Goal: Information Seeking & Learning: Compare options

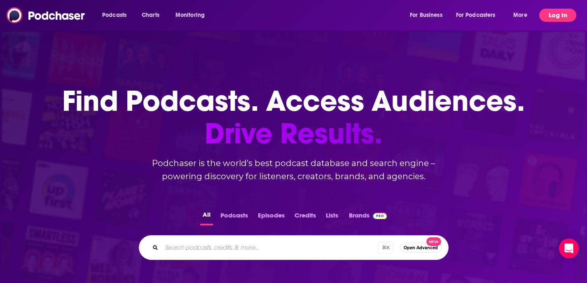
click at [554, 16] on button "Log In" at bounding box center [557, 15] width 37 height 13
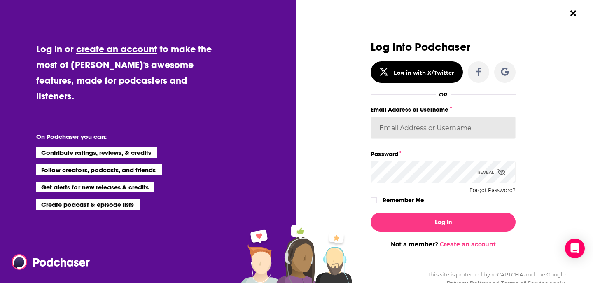
type input "rpearson"
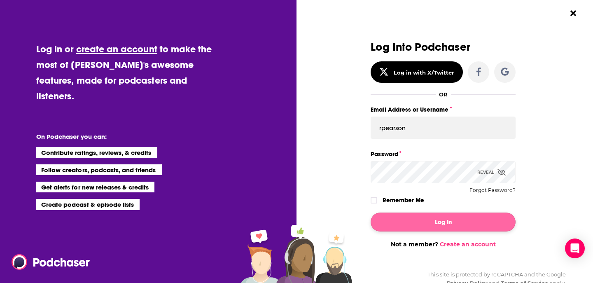
click at [420, 219] on button "Log In" at bounding box center [443, 222] width 145 height 19
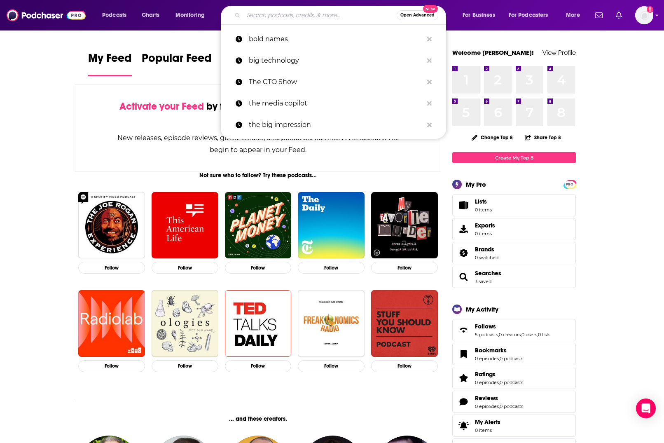
click at [258, 14] on input "Search podcasts, credits, & more..." at bounding box center [320, 15] width 153 height 13
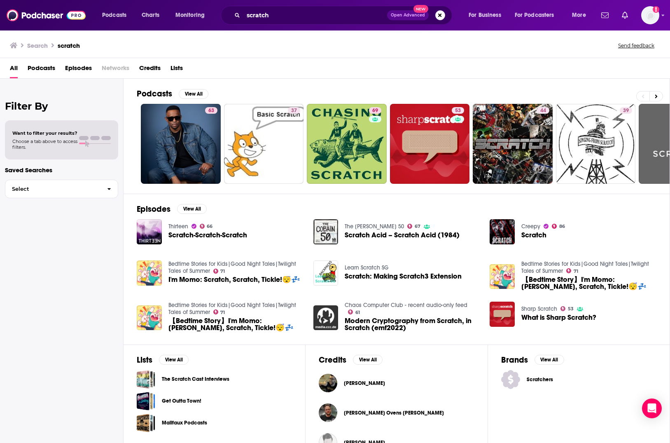
click at [275, 23] on div "scratch Open Advanced New" at bounding box center [337, 15] width 232 height 19
click at [274, 17] on input "scratch" at bounding box center [316, 15] width 144 height 13
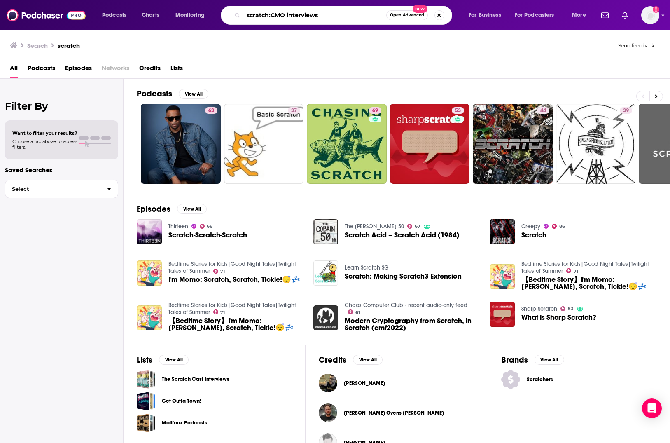
type input "scratch:CMO interviews"
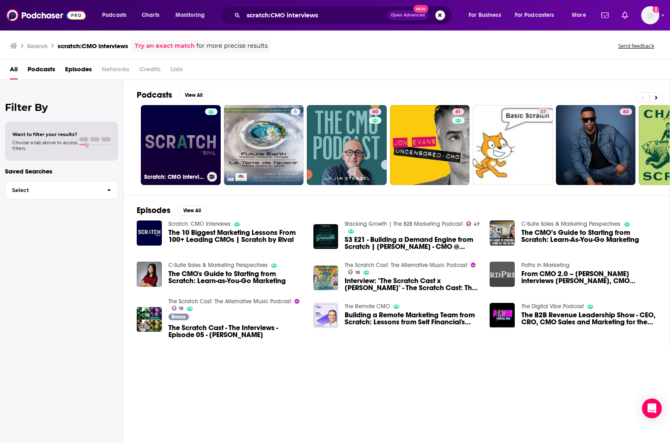
click at [189, 157] on link "Scratch: CMO Interviews" at bounding box center [181, 145] width 80 height 80
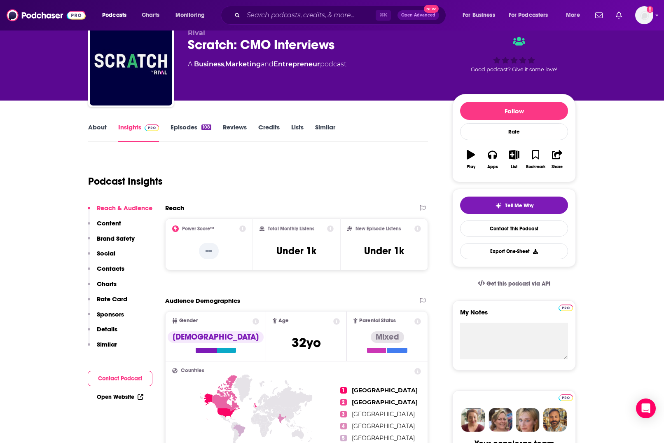
click at [112, 283] on p "Details" at bounding box center [107, 329] width 21 height 8
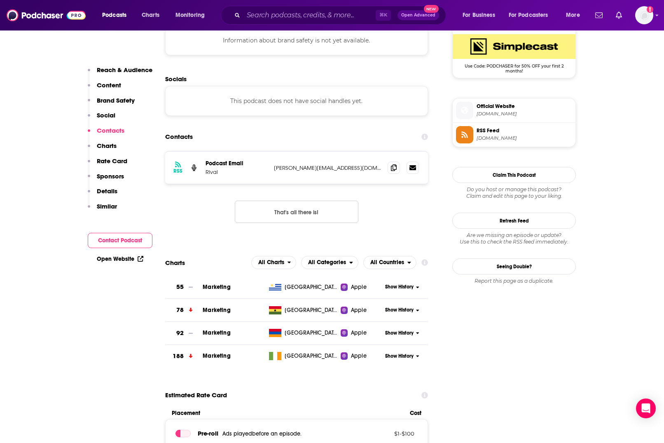
scroll to position [593, 0]
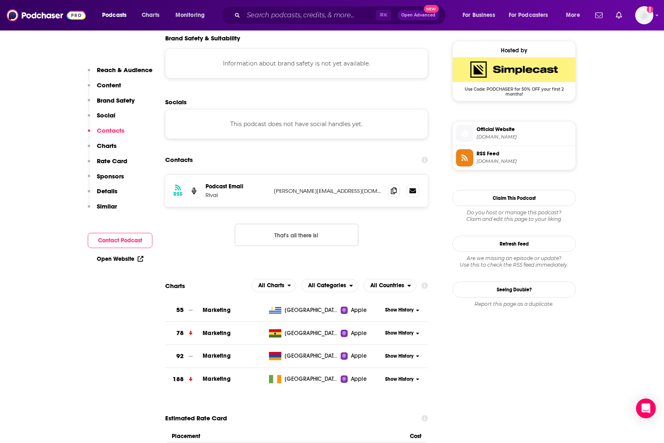
click at [123, 244] on button "Contact Podcast" at bounding box center [120, 240] width 65 height 15
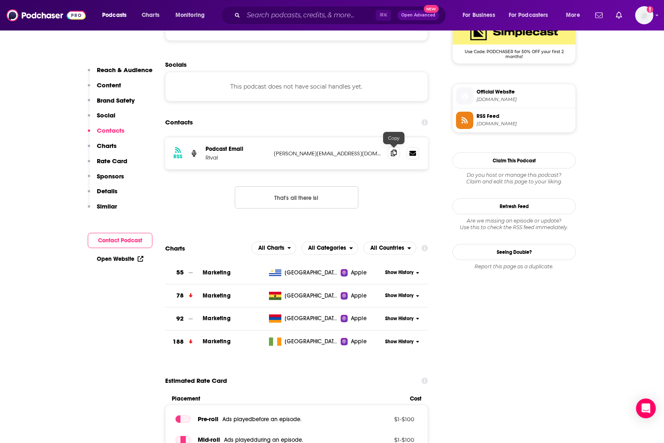
click at [395, 155] on icon at bounding box center [394, 153] width 6 height 7
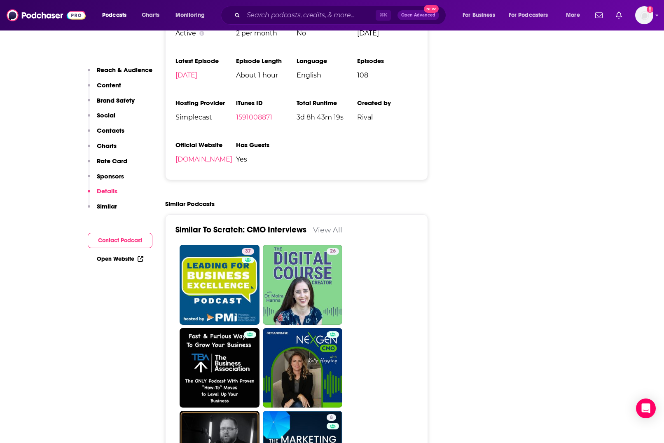
scroll to position [1209, 0]
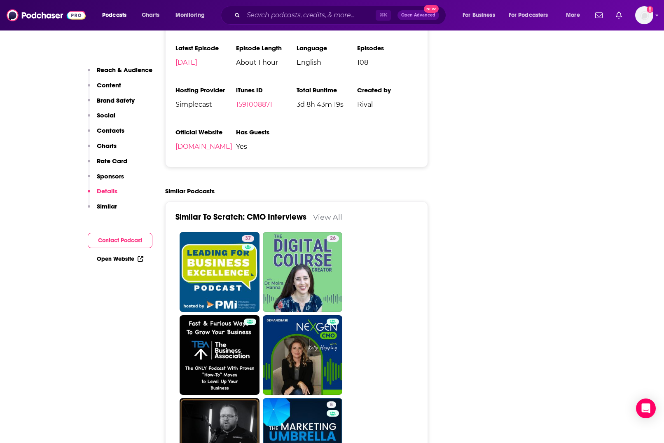
click at [330, 213] on link "View All" at bounding box center [327, 217] width 29 height 9
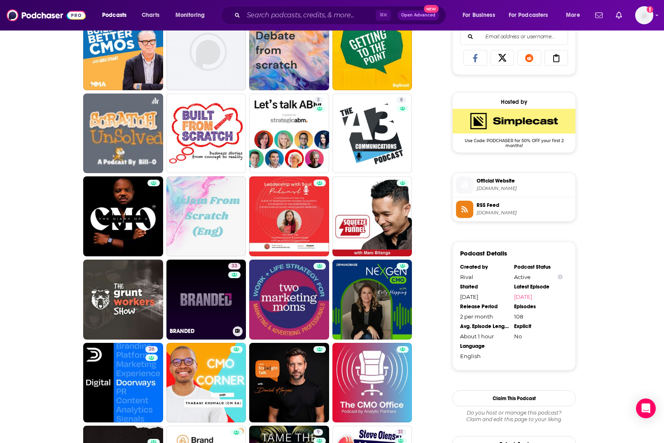
scroll to position [551, 0]
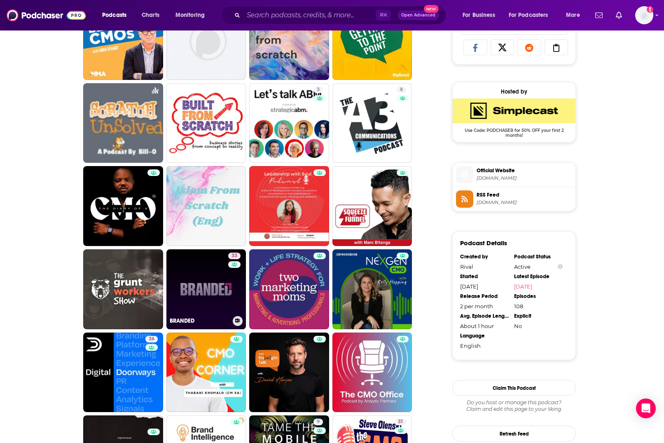
click at [206, 283] on link "33 BRANDED" at bounding box center [206, 289] width 80 height 80
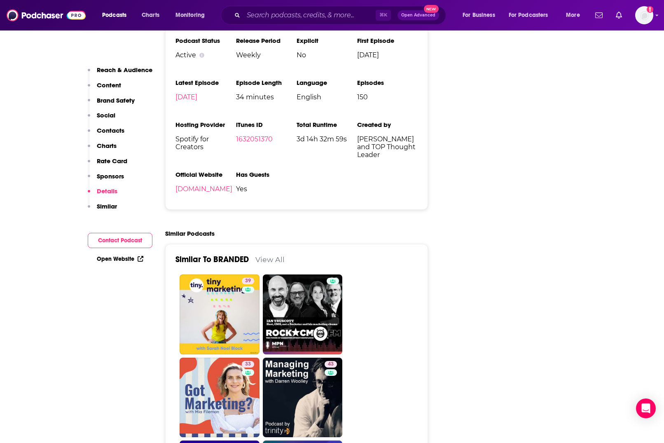
scroll to position [1198, 0]
click at [114, 87] on p "Content" at bounding box center [109, 85] width 24 height 8
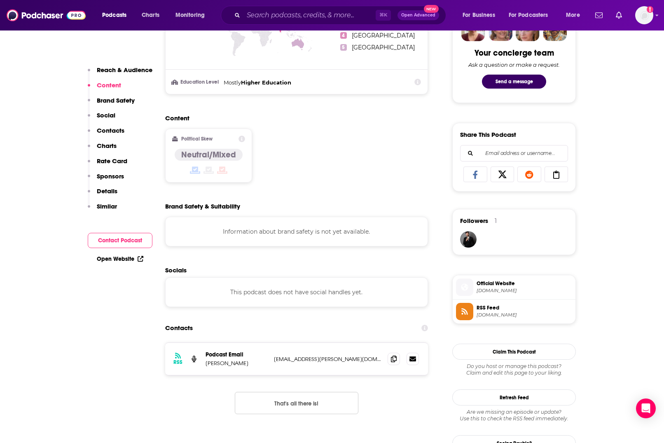
scroll to position [424, 0]
click at [104, 129] on p "Contacts" at bounding box center [111, 131] width 28 height 8
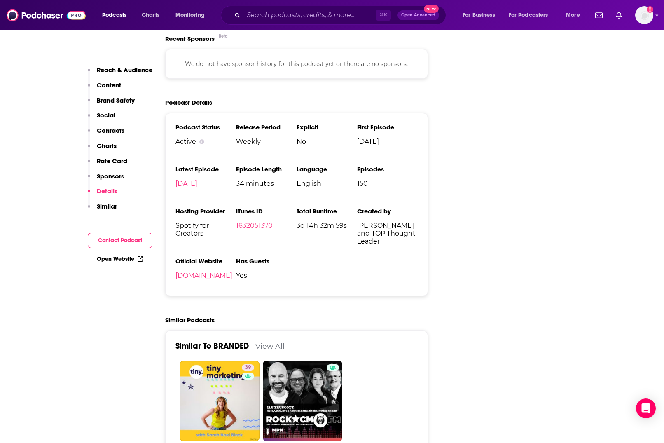
scroll to position [1124, 0]
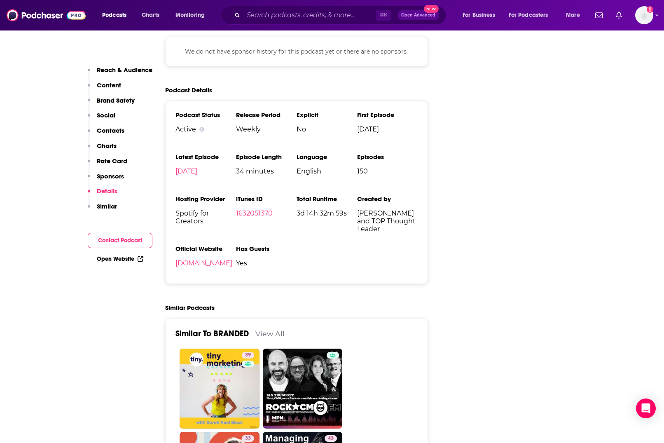
click at [224, 263] on link "[DOMAIN_NAME]" at bounding box center [204, 263] width 57 height 8
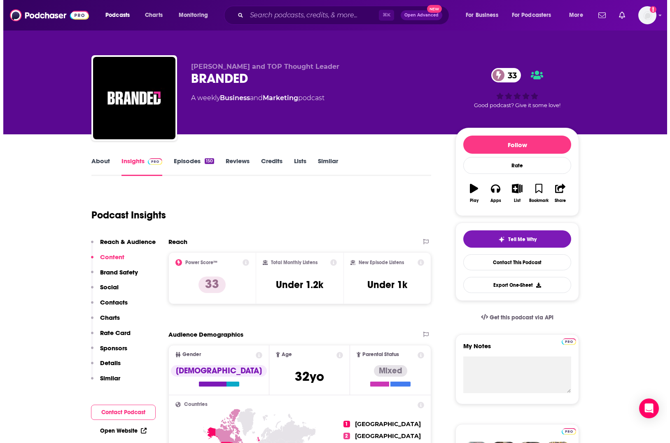
scroll to position [0, 0]
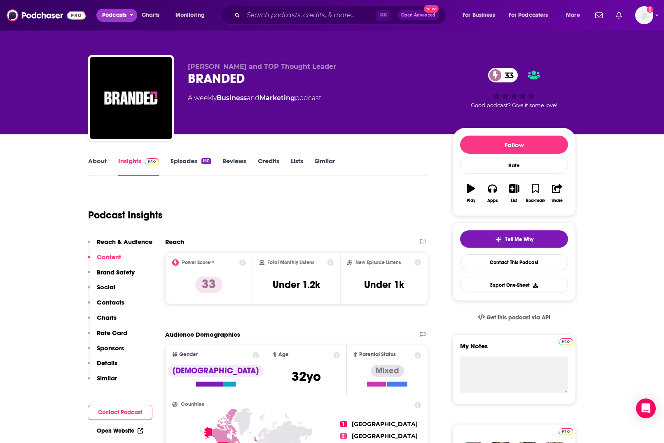
click at [122, 17] on span "Podcasts" at bounding box center [114, 15] width 24 height 12
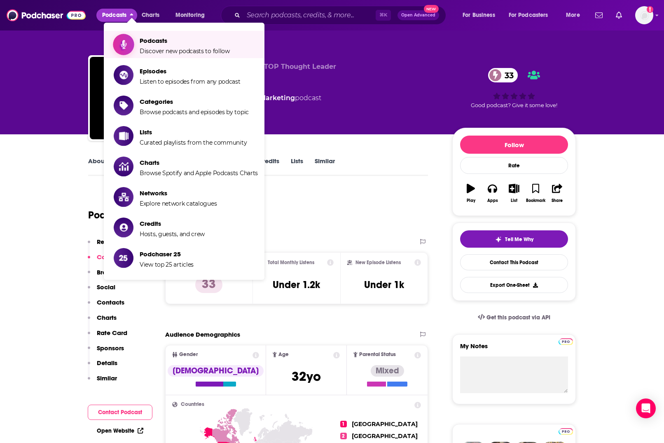
click at [145, 43] on span "Podcasts" at bounding box center [185, 41] width 90 height 8
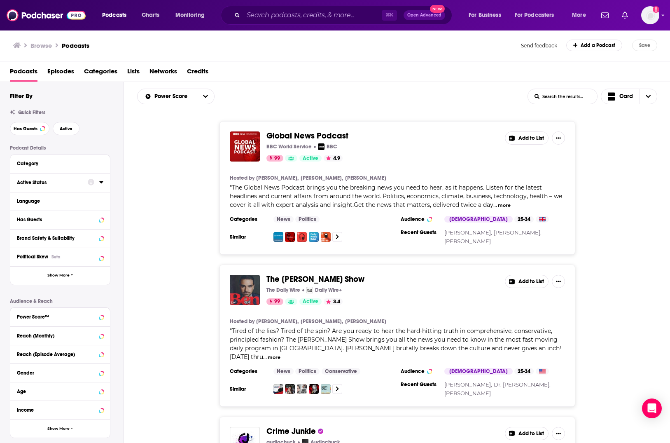
click at [37, 178] on button "Active Status" at bounding box center [52, 182] width 71 height 10
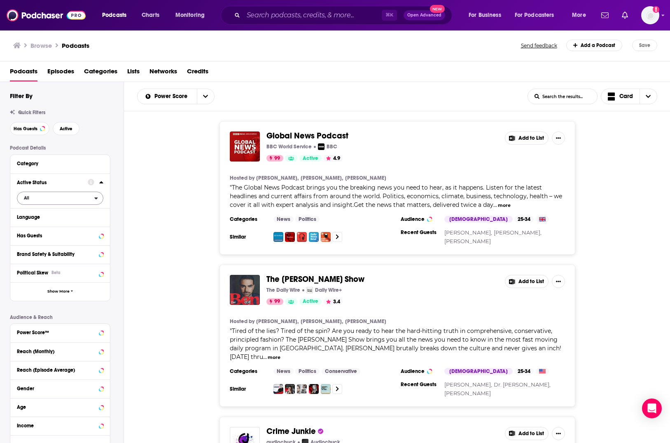
click at [31, 198] on span "All" at bounding box center [55, 197] width 77 height 11
click at [31, 225] on span "Active" at bounding box center [41, 225] width 41 height 5
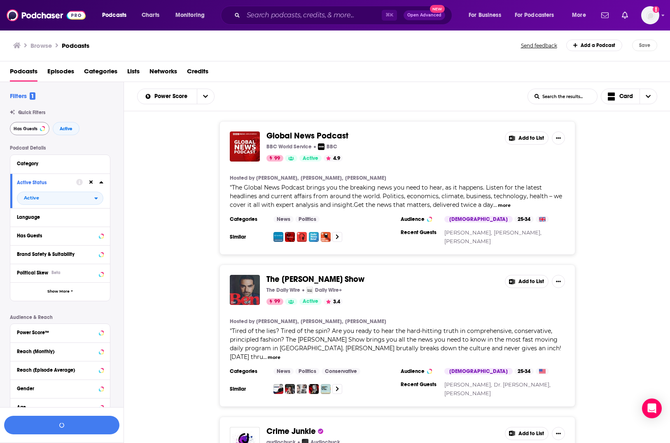
click at [32, 132] on button "Has Guests" at bounding box center [30, 128] width 40 height 13
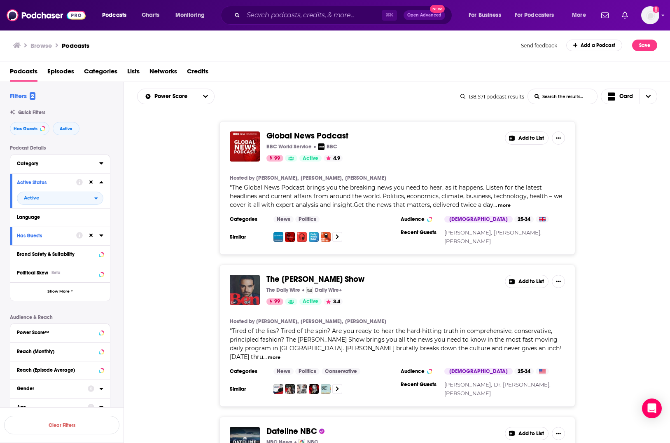
click at [73, 159] on button "Category" at bounding box center [58, 163] width 82 height 10
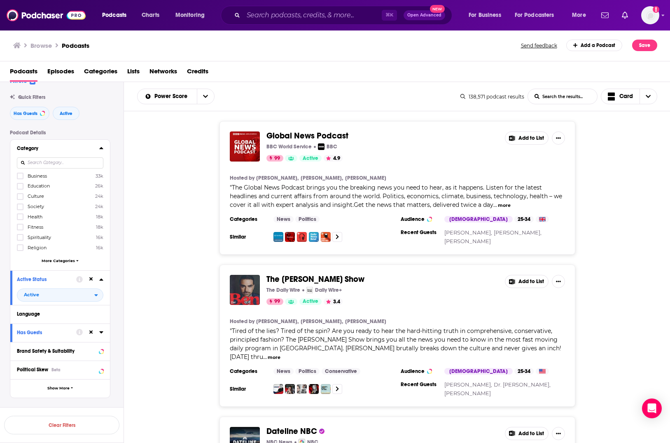
scroll to position [28, 0]
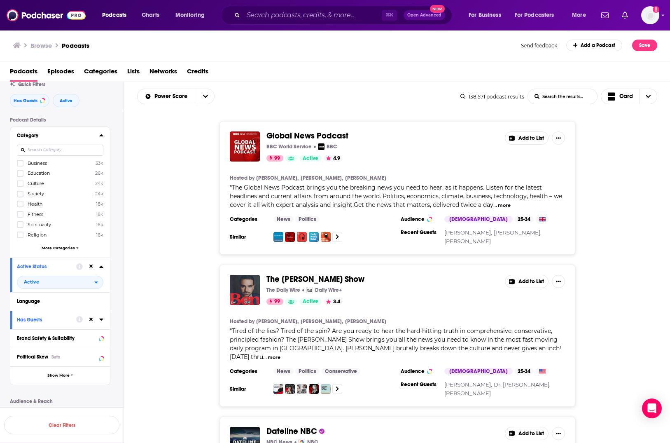
click at [48, 248] on span "More Categories" at bounding box center [58, 248] width 33 height 5
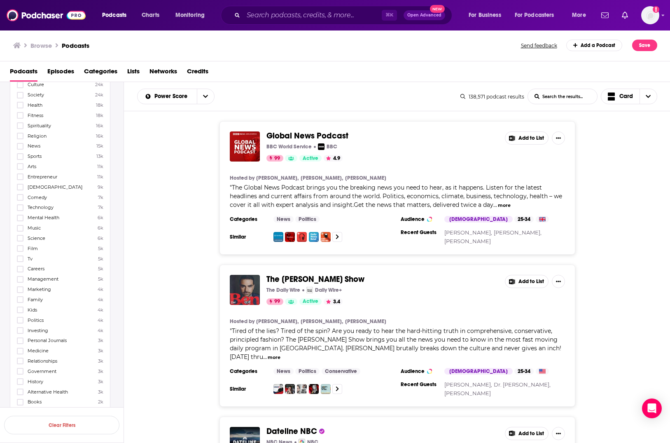
scroll to position [129, 0]
click at [19, 283] on icon at bounding box center [20, 287] width 5 height 5
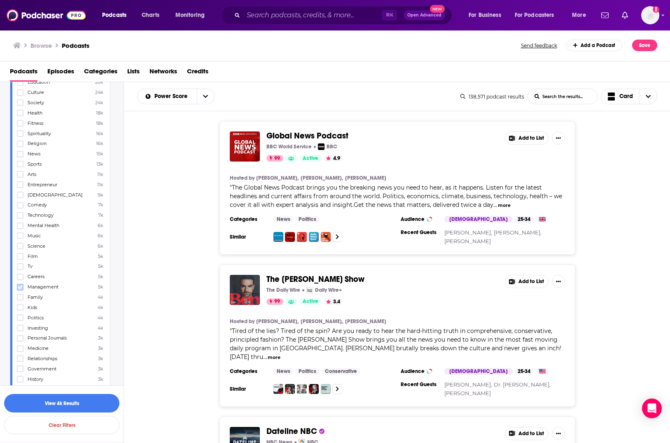
click at [22, 283] on icon at bounding box center [20, 287] width 5 height 4
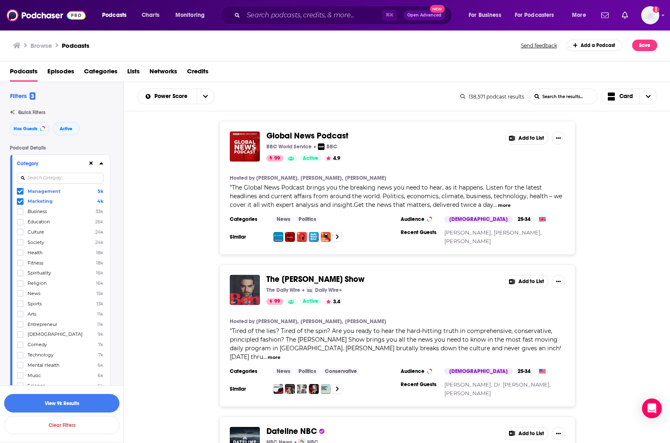
scroll to position [0, 0]
click at [19, 191] on icon at bounding box center [20, 191] width 5 height 5
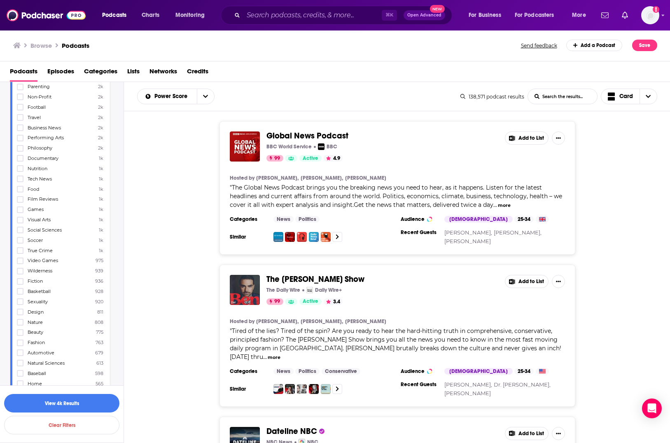
scroll to position [464, 0]
click at [21, 217] on icon at bounding box center [20, 219] width 5 height 5
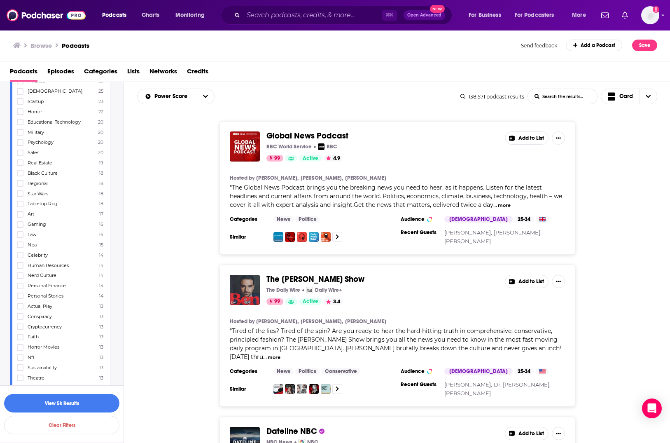
scroll to position [1317, 0]
click at [57, 283] on button "View 5k Results" at bounding box center [61, 403] width 115 height 19
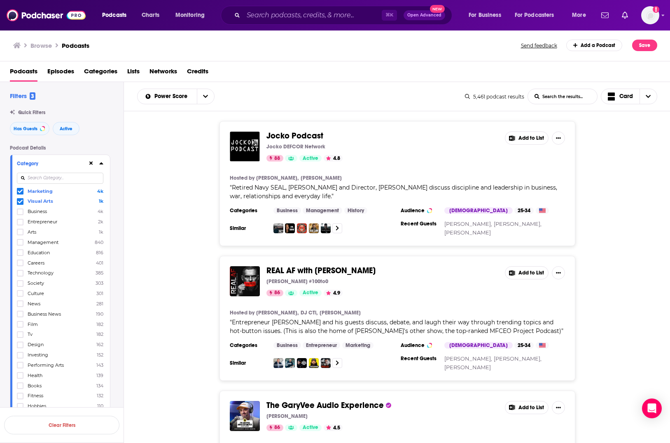
click at [68, 159] on button "Category" at bounding box center [52, 163] width 71 height 10
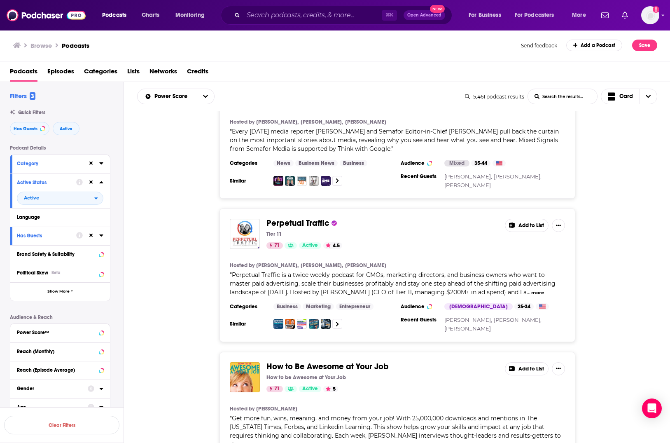
scroll to position [3086, 0]
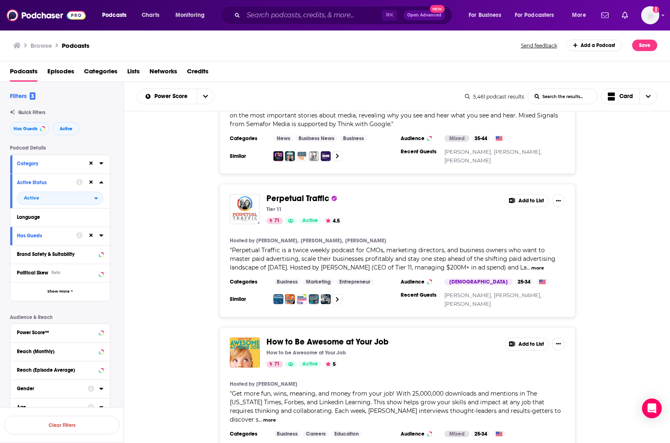
click at [37, 163] on div "Category" at bounding box center [50, 164] width 66 height 6
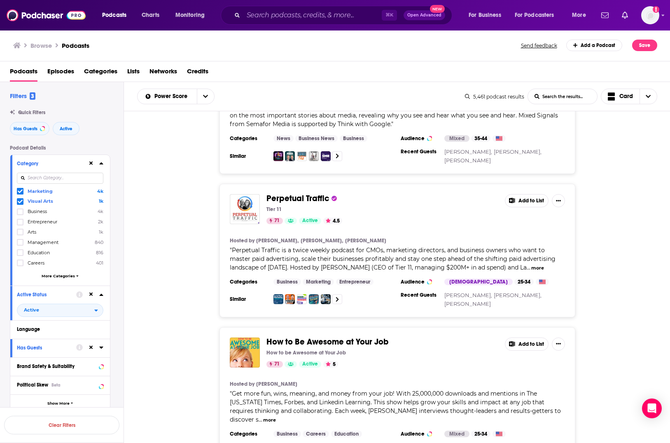
click at [21, 202] on icon at bounding box center [20, 201] width 5 height 5
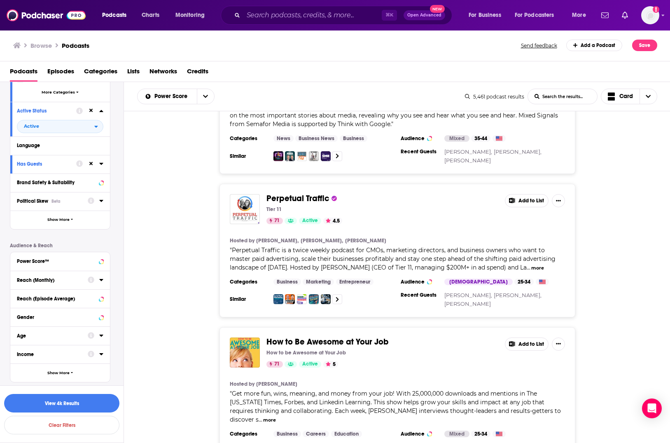
scroll to position [183, 0]
click at [103, 259] on icon at bounding box center [101, 261] width 4 height 7
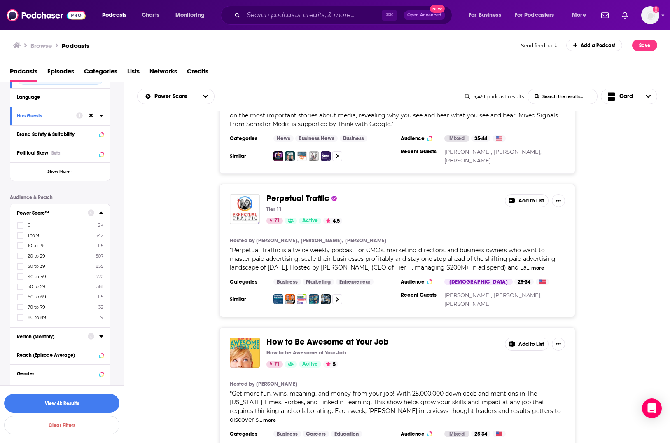
scroll to position [236, 0]
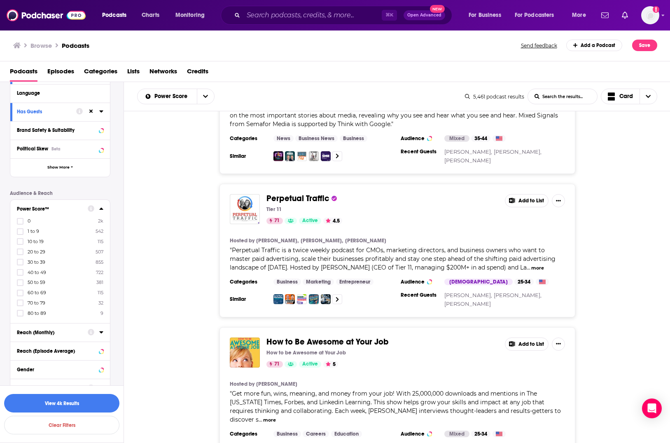
click at [37, 282] on span "50 to 59" at bounding box center [37, 282] width 18 height 6
click at [20, 283] on input "multiSelectOption-50-6" at bounding box center [20, 285] width 0 height 0
click at [19, 282] on icon at bounding box center [20, 283] width 5 height 4
click at [18, 283] on icon at bounding box center [20, 293] width 5 height 5
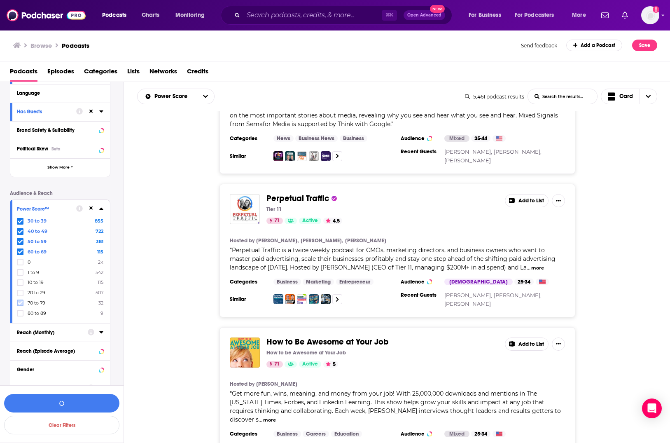
click at [18, 283] on icon at bounding box center [20, 302] width 5 height 5
click at [52, 283] on button "View 2k Results" at bounding box center [61, 403] width 115 height 19
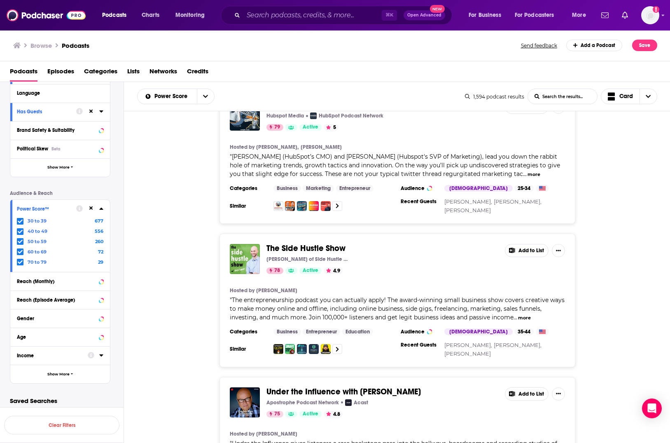
scroll to position [176, 0]
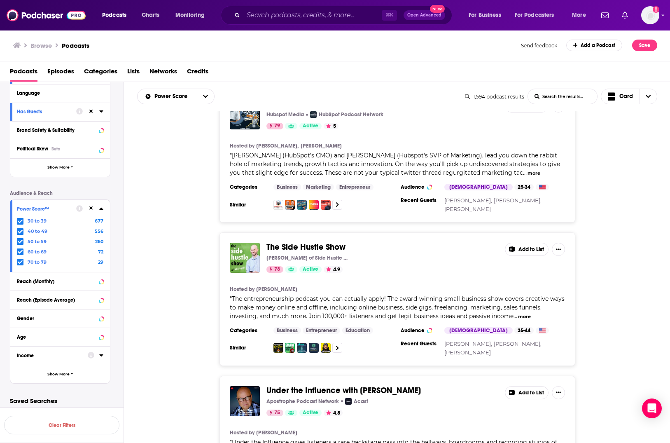
click at [405, 164] on span "[PERSON_NAME] (HubSpot’s CMO) and [PERSON_NAME] (Hubspot's SVP of Marketing), l…" at bounding box center [395, 164] width 330 height 25
click at [528, 171] on button "more" at bounding box center [534, 173] width 13 height 7
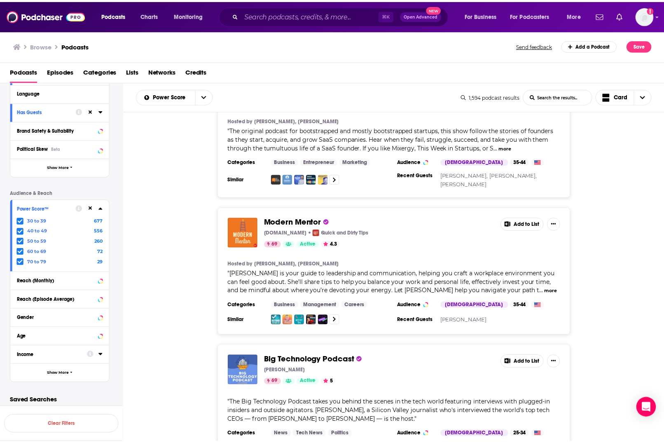
scroll to position [3275, 0]
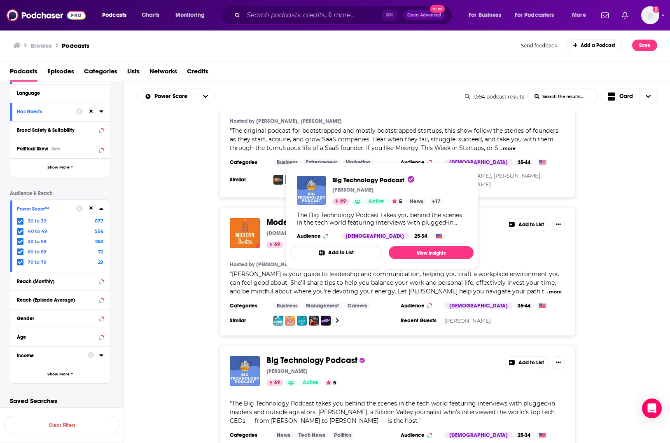
click at [315, 283] on span "Big Technology Podcast" at bounding box center [312, 360] width 91 height 10
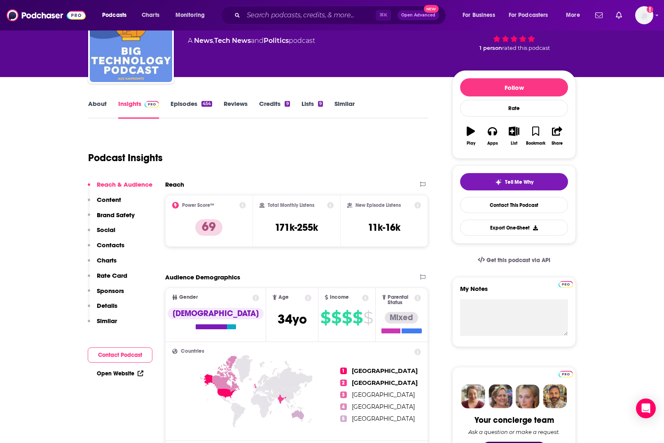
scroll to position [63, 0]
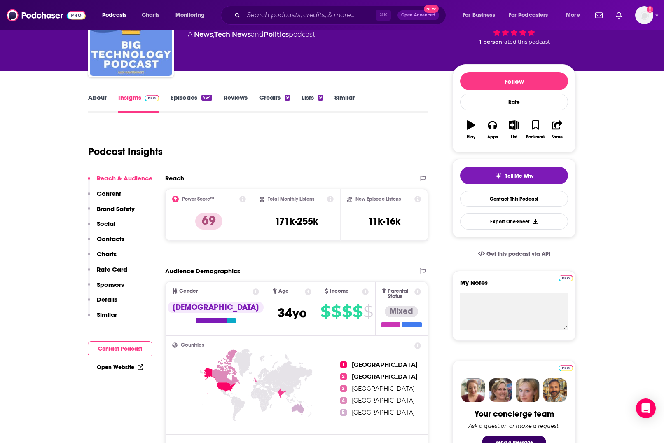
click at [191, 101] on link "Episodes 454" at bounding box center [192, 103] width 42 height 19
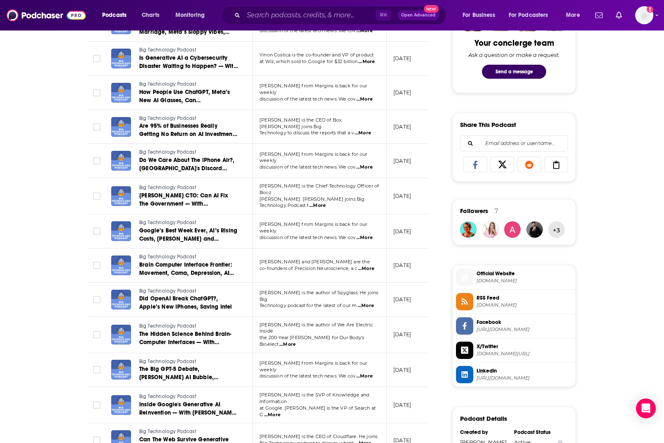
scroll to position [440, 0]
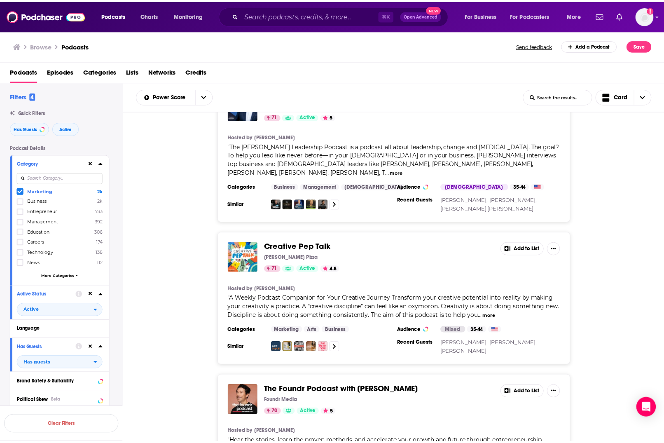
scroll to position [2369, 0]
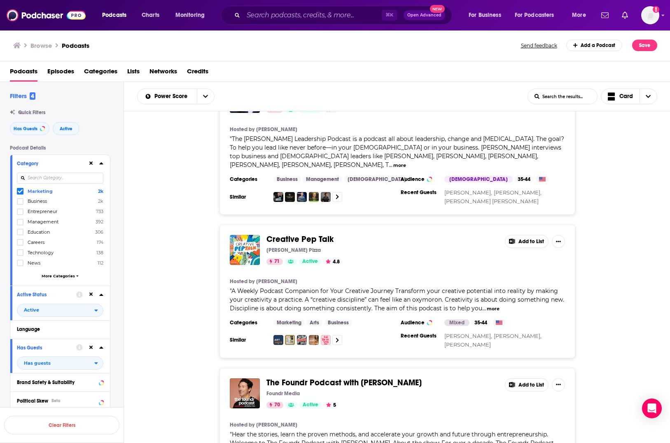
click at [279, 234] on span "Creative Pep Talk" at bounding box center [300, 239] width 67 height 10
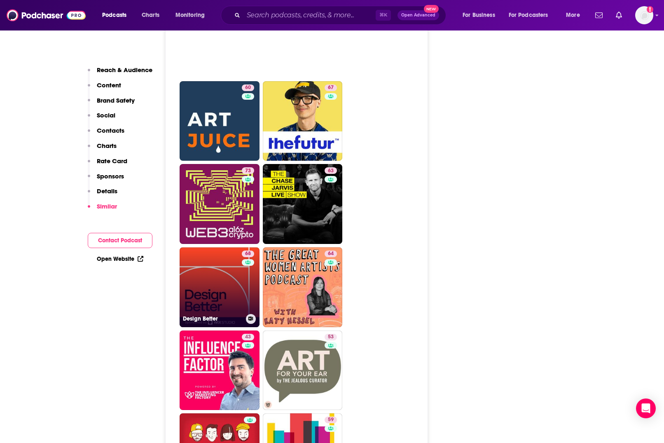
scroll to position [2157, 0]
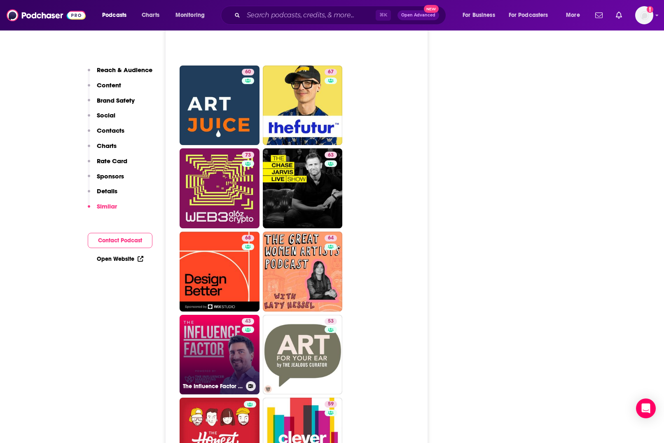
click at [212, 283] on link "43 The Influence Factor by The Influencer Marketing Factory" at bounding box center [220, 355] width 80 height 80
type input "[URL][DOMAIN_NAME]"
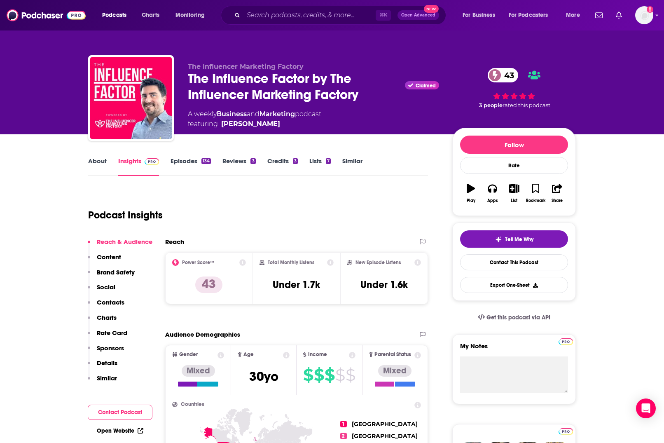
click at [187, 160] on link "Episodes 134" at bounding box center [191, 166] width 40 height 19
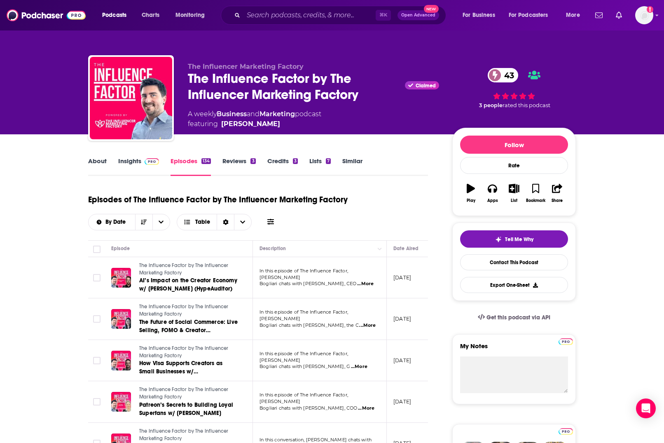
click at [359, 281] on span "...More" at bounding box center [365, 284] width 16 height 7
click at [377, 234] on div "Episodes of The Influence Factor by The Influencer Marketing Factory By Date Ta…" at bounding box center [258, 215] width 340 height 52
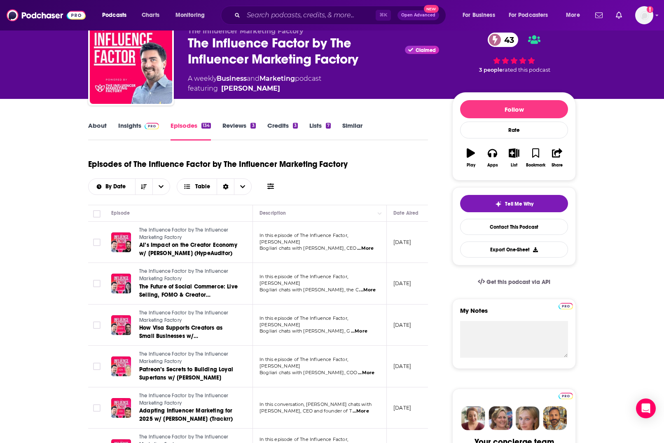
scroll to position [38, 0]
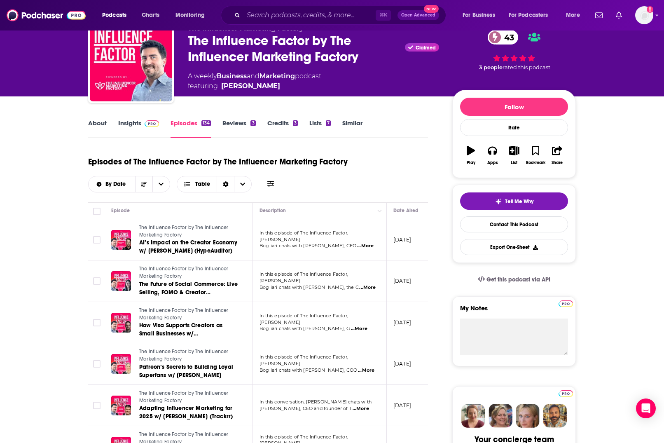
click at [367, 283] on span "...More" at bounding box center [366, 370] width 16 height 7
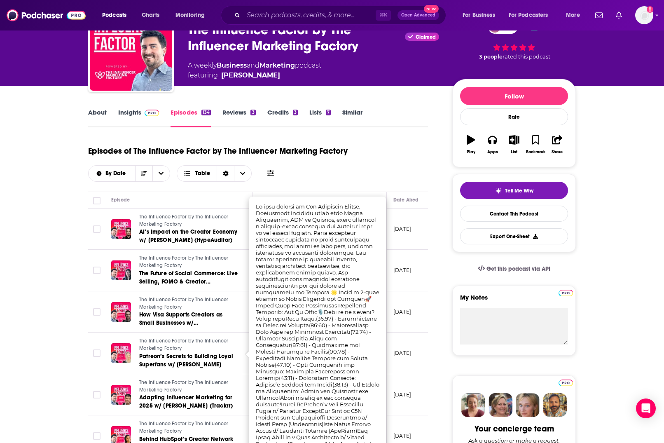
scroll to position [3, 0]
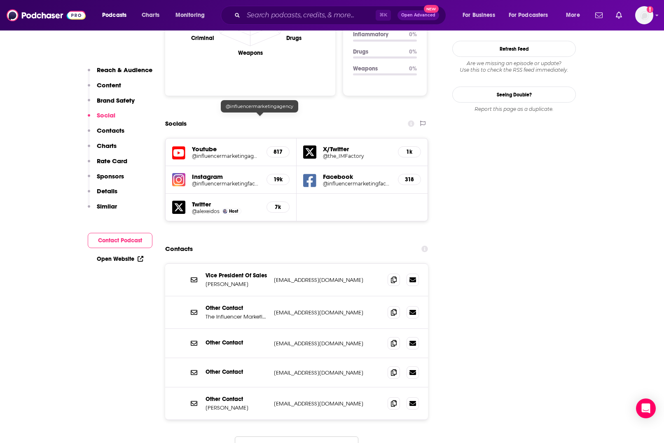
scroll to position [879, 0]
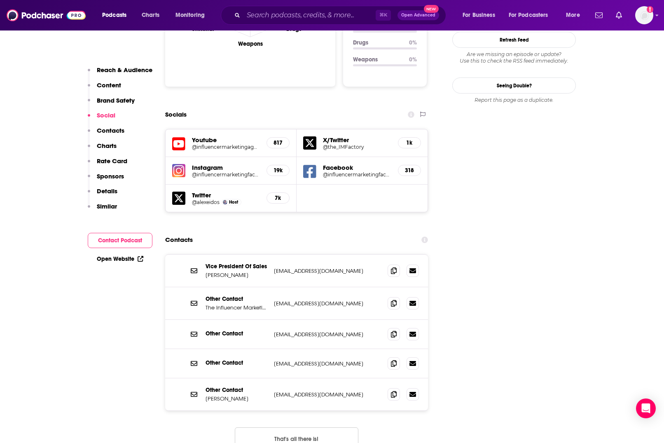
click at [244, 283] on div "Other Contact" at bounding box center [237, 334] width 62 height 9
click at [257, 283] on div "Other Contact [EMAIL_ADDRESS][DOMAIN_NAME] [EMAIL_ADDRESS][DOMAIN_NAME]" at bounding box center [296, 363] width 263 height 29
click at [394, 267] on icon at bounding box center [394, 270] width 6 height 7
click at [395, 283] on icon at bounding box center [394, 394] width 6 height 7
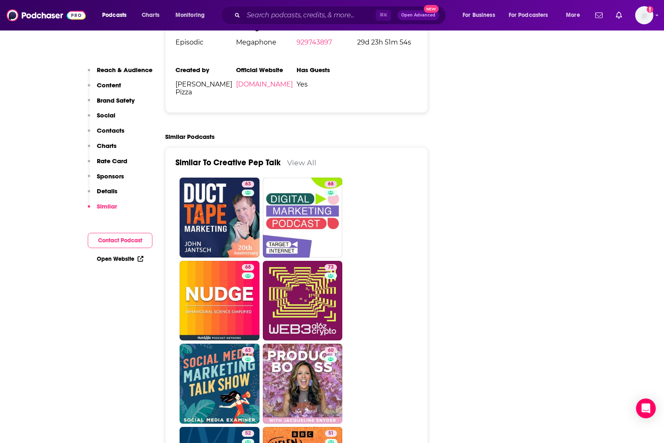
scroll to position [1820, 0]
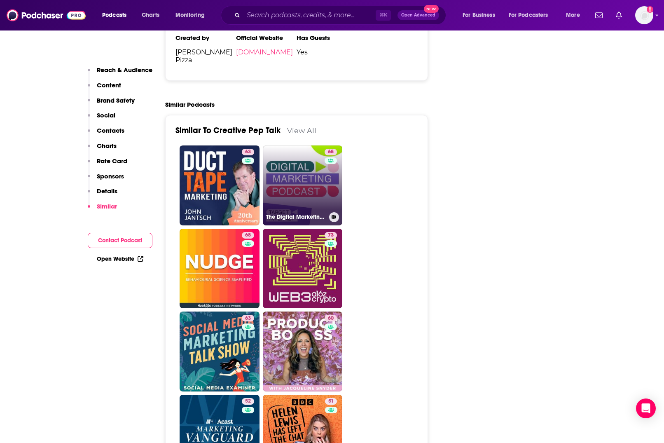
click at [305, 151] on link "68 The Digital Marketing Podcast" at bounding box center [303, 185] width 80 height 80
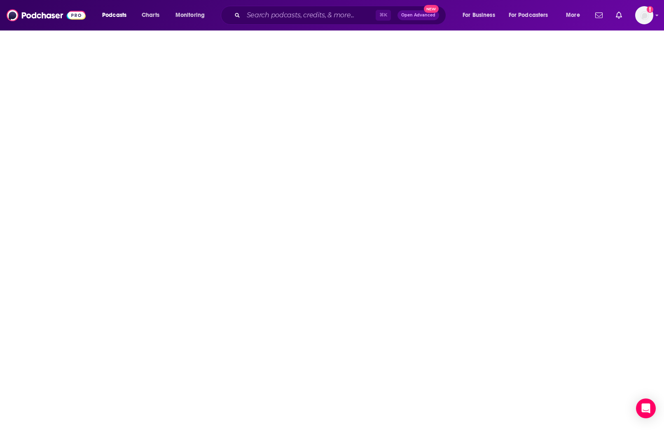
type input "[URL][DOMAIN_NAME]"
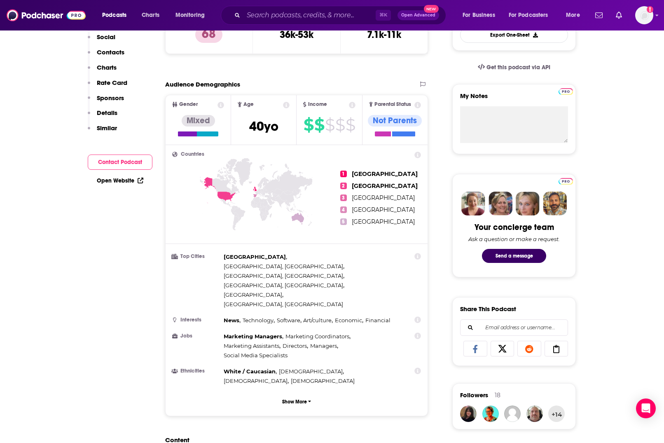
scroll to position [83, 0]
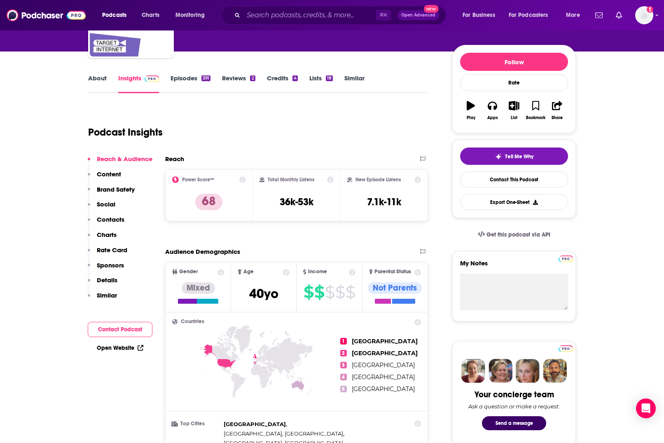
click at [191, 77] on link "Episodes 391" at bounding box center [191, 83] width 40 height 19
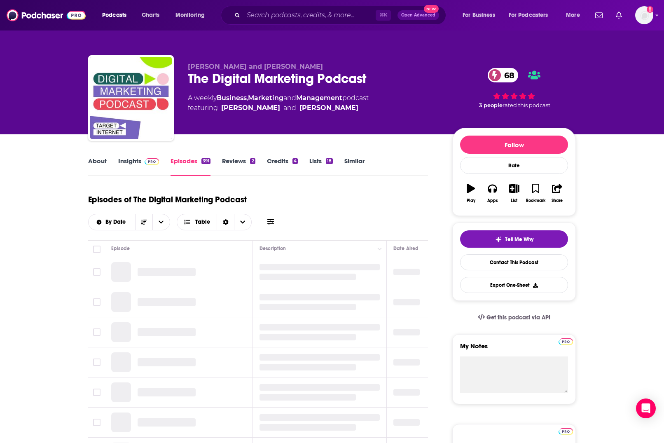
click at [185, 77] on div "[PERSON_NAME] and [PERSON_NAME] The Digital Marketing Podcast 68 A weekly Busin…" at bounding box center [332, 99] width 488 height 89
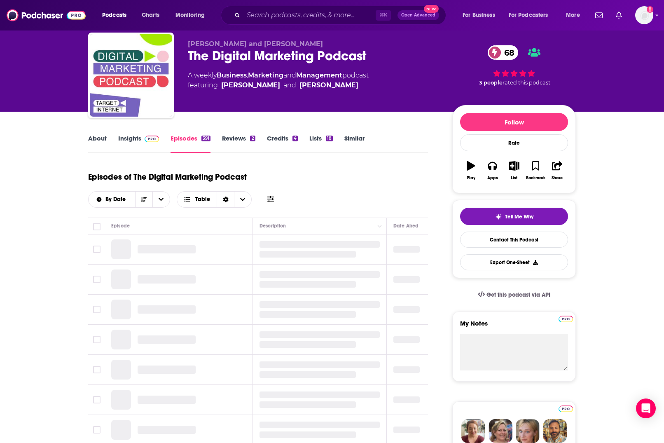
scroll to position [34, 0]
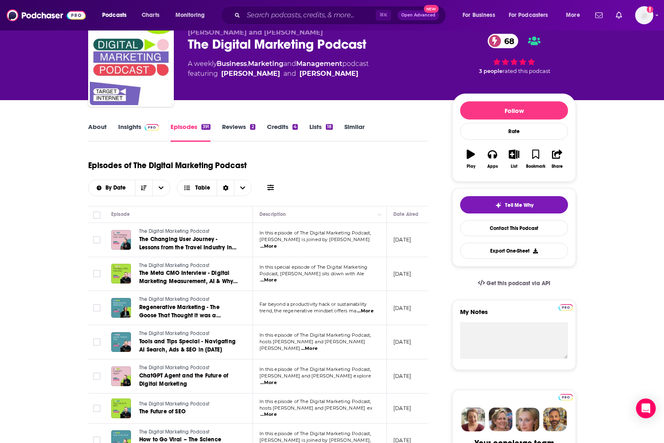
click at [277, 243] on span "...More" at bounding box center [268, 246] width 16 height 7
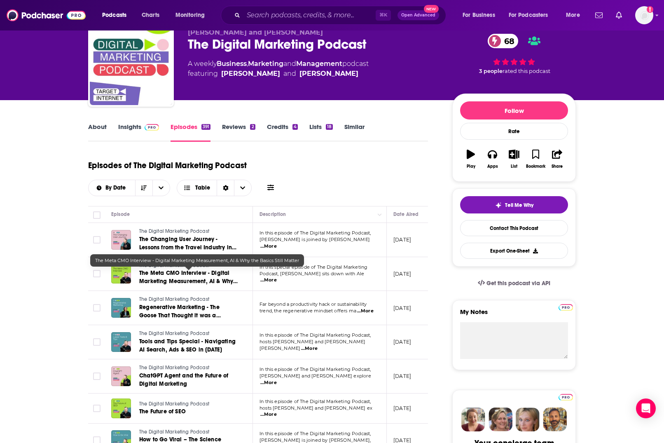
click at [224, 279] on span "The Meta CMO Interview - Digital Marketing Measurement, AI & Why the Basics Sti…" at bounding box center [188, 280] width 98 height 23
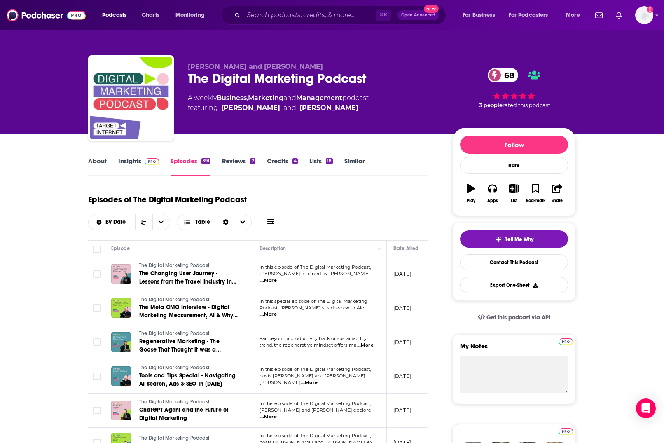
click at [149, 109] on img "The Digital Marketing Podcast" at bounding box center [131, 98] width 82 height 82
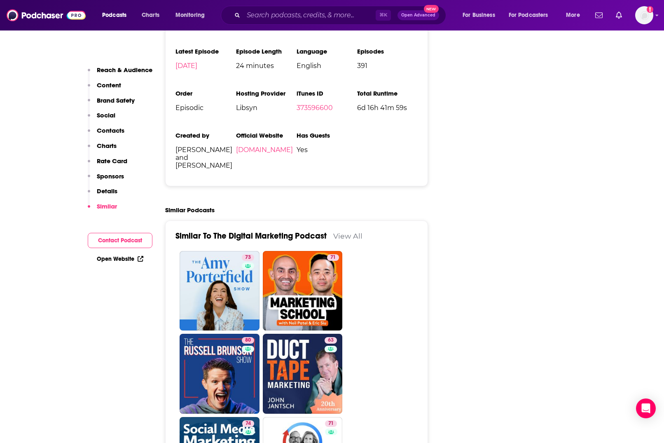
scroll to position [1975, 0]
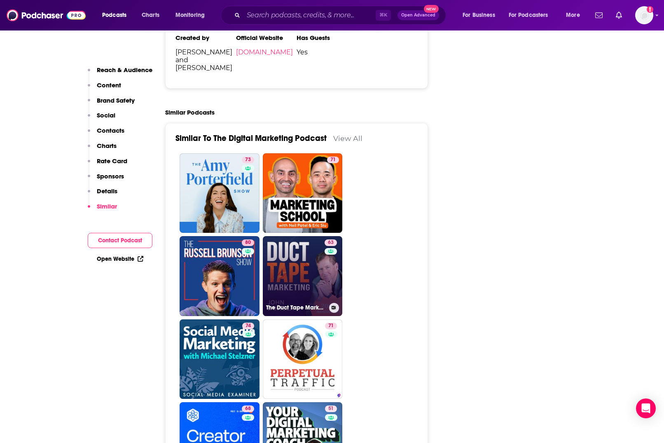
click at [300, 236] on link "63 The Duct Tape Marketing Podcast" at bounding box center [303, 276] width 80 height 80
type input "[URL][DOMAIN_NAME]"
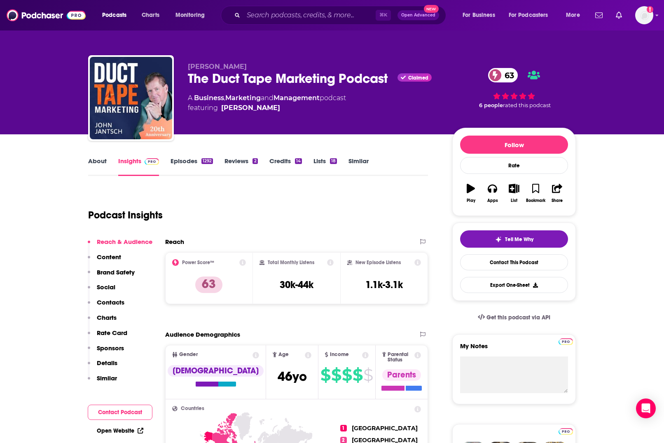
click at [184, 158] on link "Episodes 1292" at bounding box center [192, 166] width 42 height 19
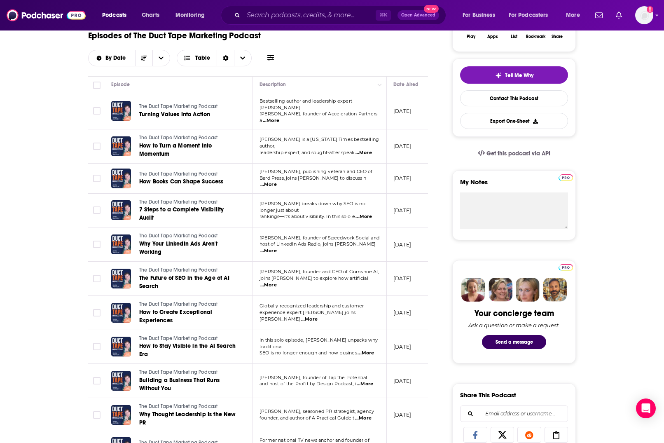
scroll to position [166, 0]
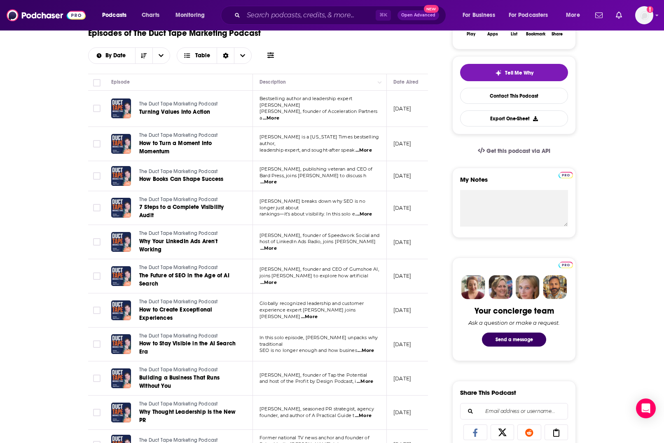
click at [366, 283] on span "...More" at bounding box center [365, 381] width 16 height 7
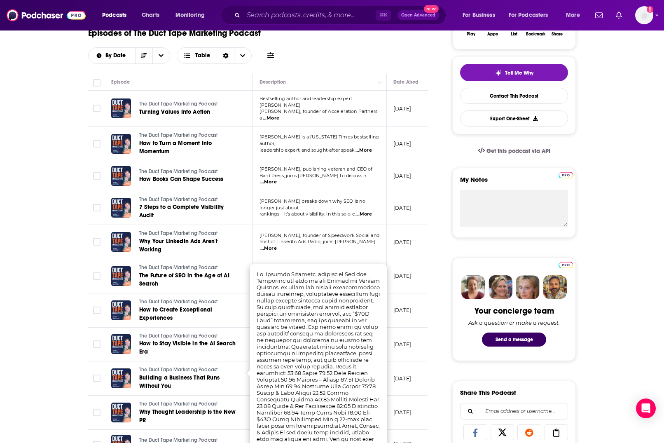
click at [398, 283] on p "[DATE]" at bounding box center [403, 344] width 18 height 7
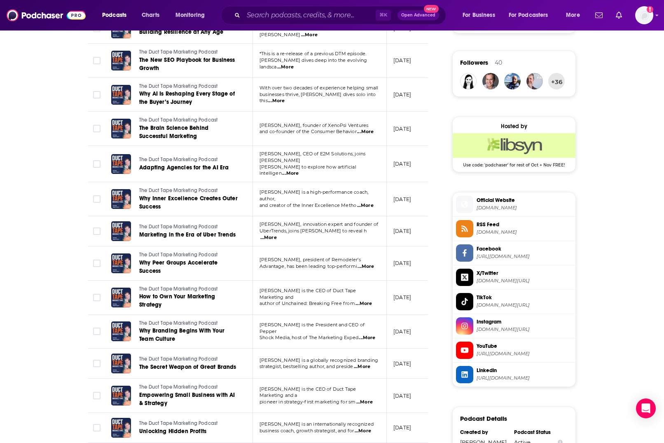
scroll to position [586, 0]
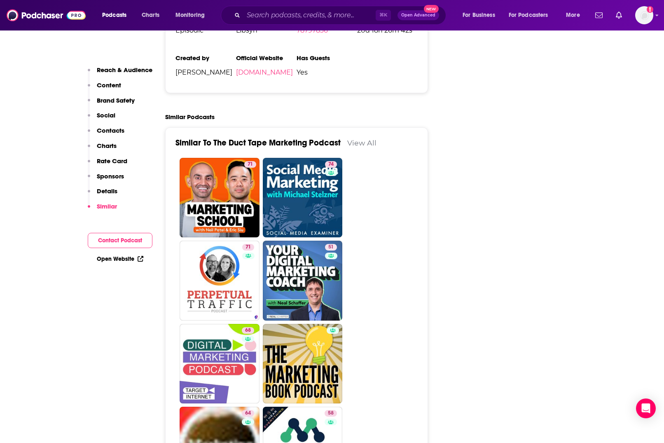
scroll to position [2006, 0]
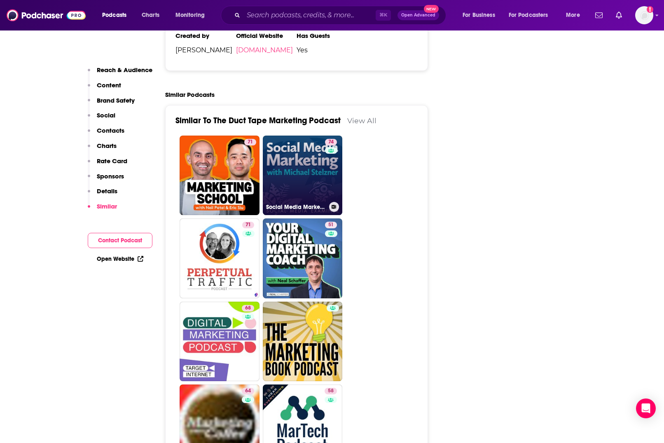
click at [297, 144] on link "74 Social Media Marketing Podcast" at bounding box center [303, 176] width 80 height 80
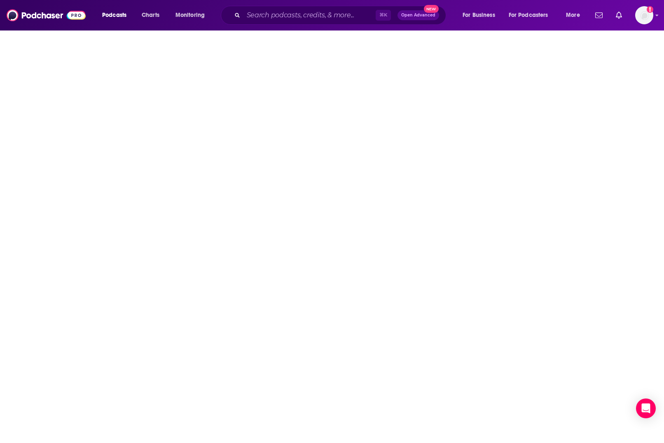
type input "[URL][DOMAIN_NAME]"
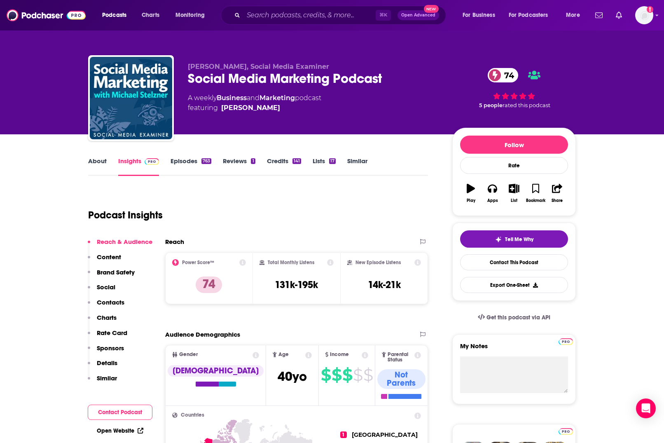
click at [184, 161] on link "Episodes 763" at bounding box center [191, 166] width 41 height 19
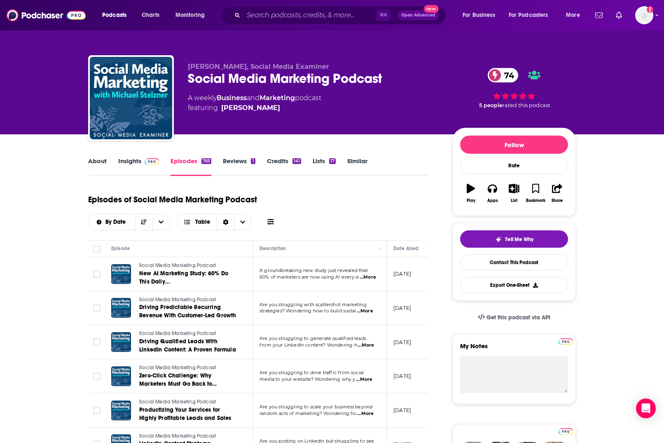
click at [97, 160] on link "About" at bounding box center [97, 166] width 19 height 19
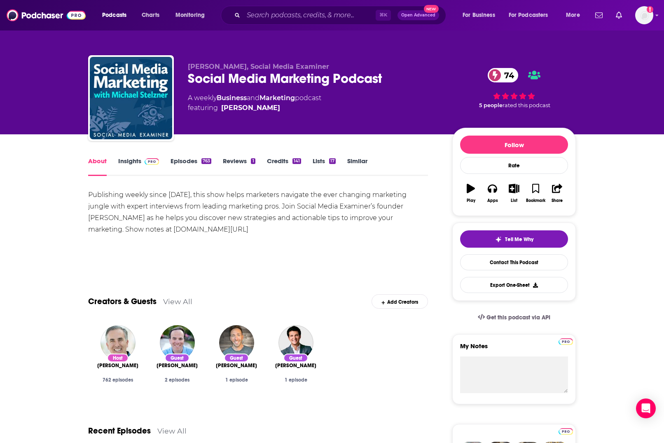
click at [130, 164] on link "Insights" at bounding box center [138, 166] width 41 height 19
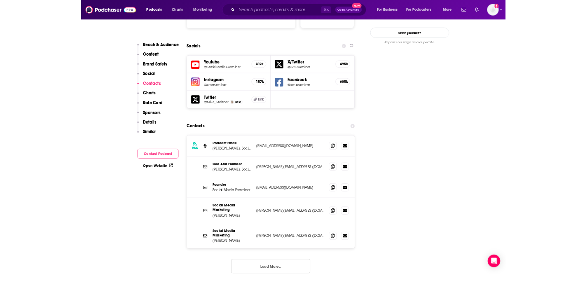
scroll to position [977, 0]
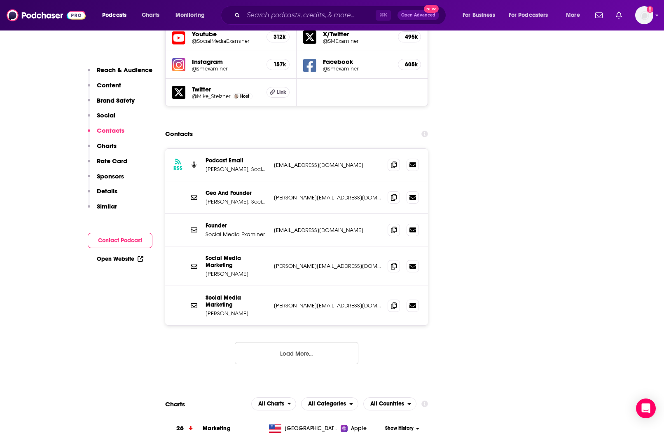
click at [281, 149] on div "RSS Podcast Email [PERSON_NAME], Social Media Examiner [EMAIL_ADDRESS][DOMAIN_N…" at bounding box center [296, 165] width 263 height 33
click at [257, 190] on p "Ceo And Founder" at bounding box center [237, 193] width 62 height 7
click at [393, 161] on icon at bounding box center [394, 164] width 6 height 7
